Goal: Task Accomplishment & Management: Use online tool/utility

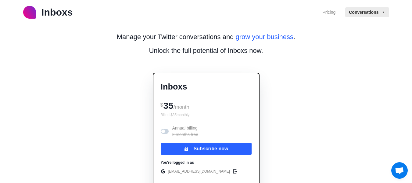
scroll to position [92, 0]
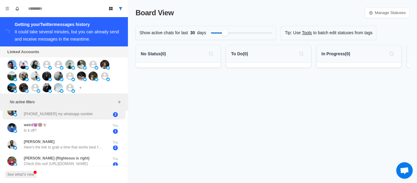
scroll to position [61, 0]
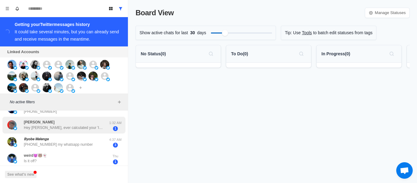
click at [88, 118] on div "Harvey Hey Albert, ever calculated your 'Invisible Sender Tax?' Most cold email…" at bounding box center [63, 125] width 123 height 17
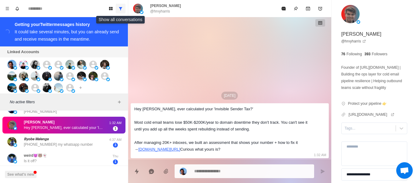
click at [121, 9] on icon "Show all conversations" at bounding box center [120, 8] width 3 height 3
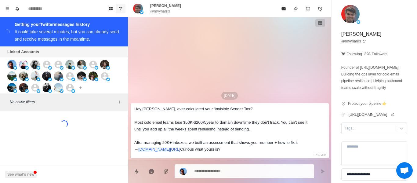
click at [39, 25] on div "Getting your Twitter messages history" at bounding box center [68, 24] width 106 height 7
click at [44, 31] on div "It could take several minutes, but you can already send and receive messages in…" at bounding box center [67, 35] width 104 height 12
drag, startPoint x: 45, startPoint y: 31, endPoint x: 66, endPoint y: 42, distance: 23.7
click at [49, 32] on div "It could take several minutes, but you can already send and receive messages in…" at bounding box center [67, 35] width 104 height 12
click at [108, 45] on div "Loading... Getting your Twitter messages history It could take several minutes,…" at bounding box center [64, 31] width 128 height 29
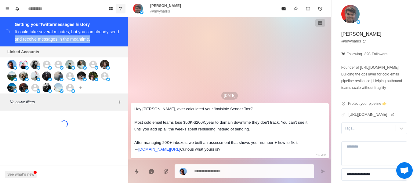
drag, startPoint x: 124, startPoint y: 36, endPoint x: 125, endPoint y: 31, distance: 5.0
click at [125, 33] on div "Loading... Getting your Twitter messages history It could take several minutes,…" at bounding box center [64, 31] width 128 height 29
drag, startPoint x: 305, startPoint y: 7, endPoint x: 312, endPoint y: 0, distance: 9.7
click at [305, 7] on icon "Archive" at bounding box center [307, 8] width 5 height 5
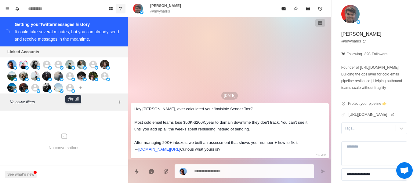
drag, startPoint x: 71, startPoint y: 89, endPoint x: 67, endPoint y: 90, distance: 4.7
click at [67, 90] on icon at bounding box center [69, 87] width 9 height 9
click at [70, 86] on icon at bounding box center [69, 87] width 9 height 9
click at [73, 88] on icon at bounding box center [70, 88] width 8 height 8
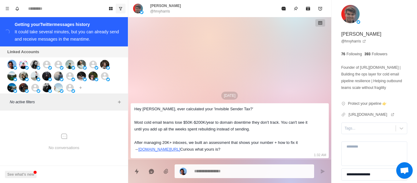
click at [72, 88] on icon at bounding box center [70, 88] width 8 height 8
drag, startPoint x: 72, startPoint y: 89, endPoint x: 203, endPoint y: 56, distance: 134.7
click at [218, 48] on div "Oct 4 Hey Albert, ever calculated your 'Invisible Sender Tax?' Most cold email …" at bounding box center [229, 88] width 203 height 142
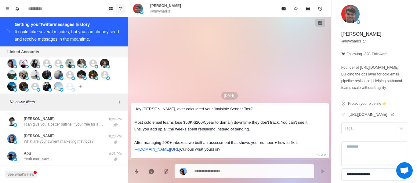
type textarea "*"
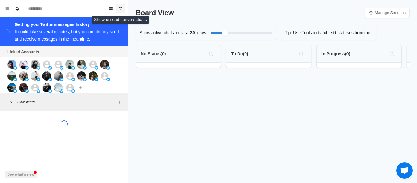
click at [116, 9] on button "Show unread conversations" at bounding box center [121, 9] width 10 height 10
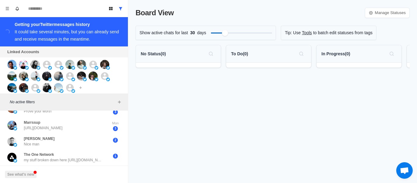
scroll to position [180, 0]
